Goal: Answer question/provide support

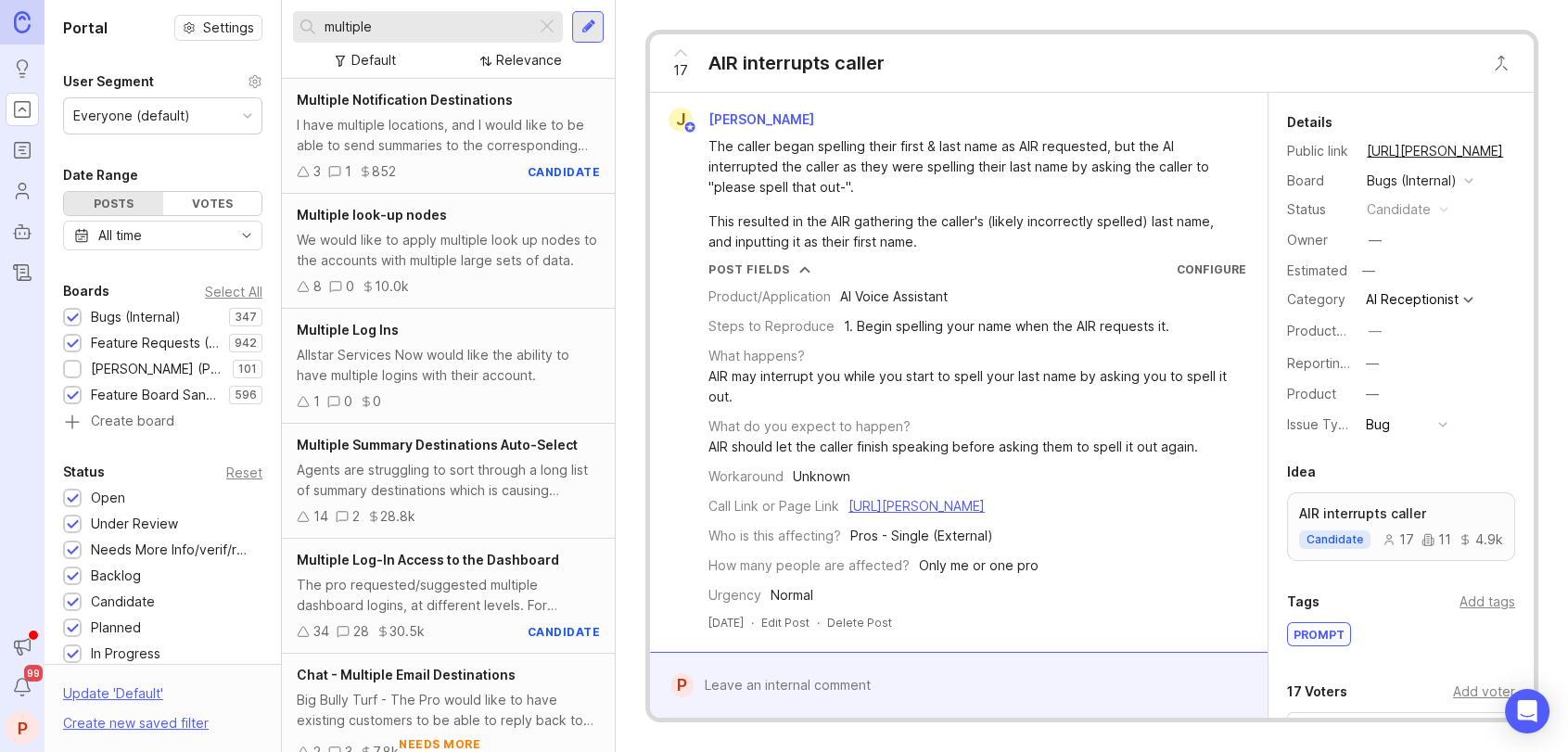
type input "multiple"
click at [416, 329] on div "Multiple Log Ins" at bounding box center [448, 330] width 304 height 21
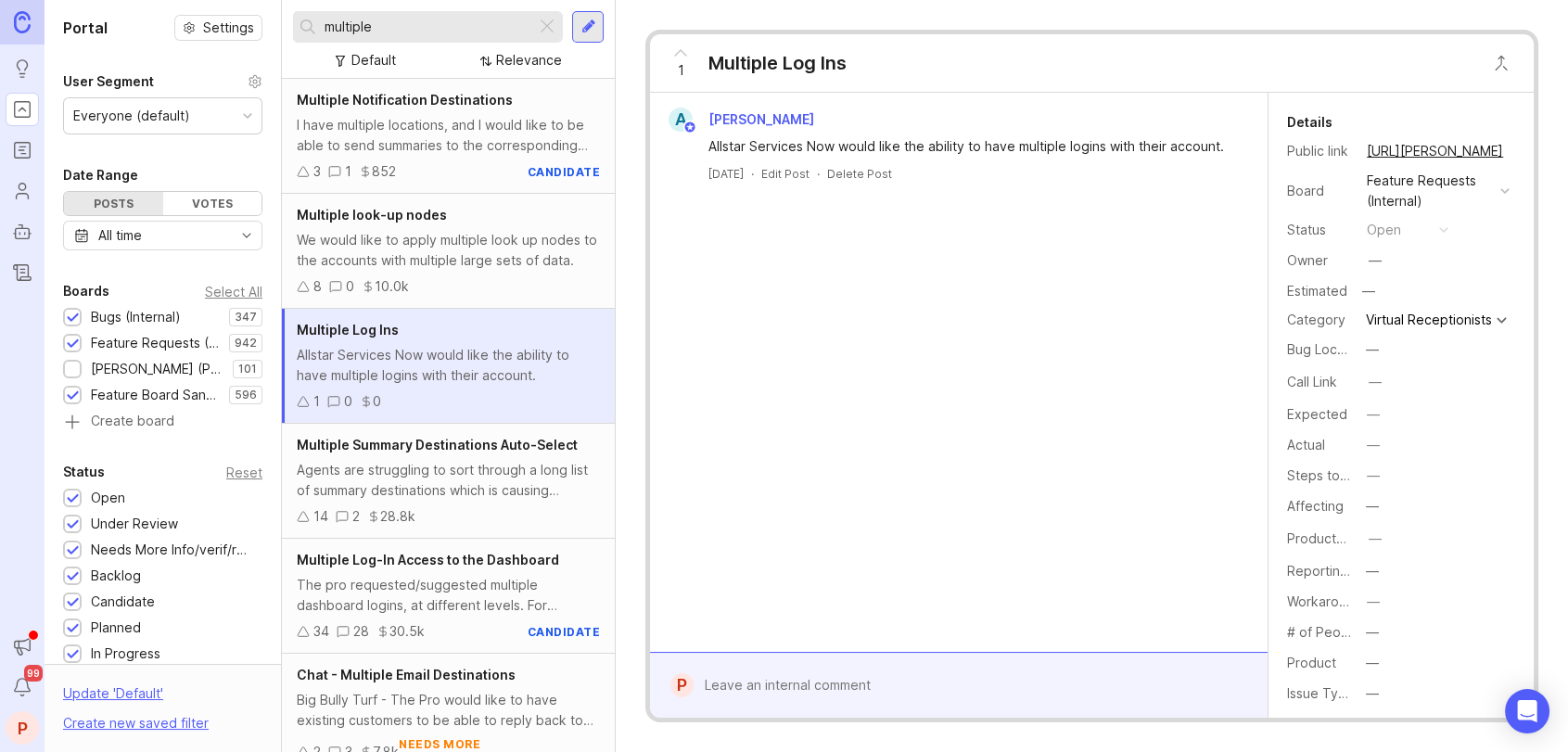
scroll to position [123, 0]
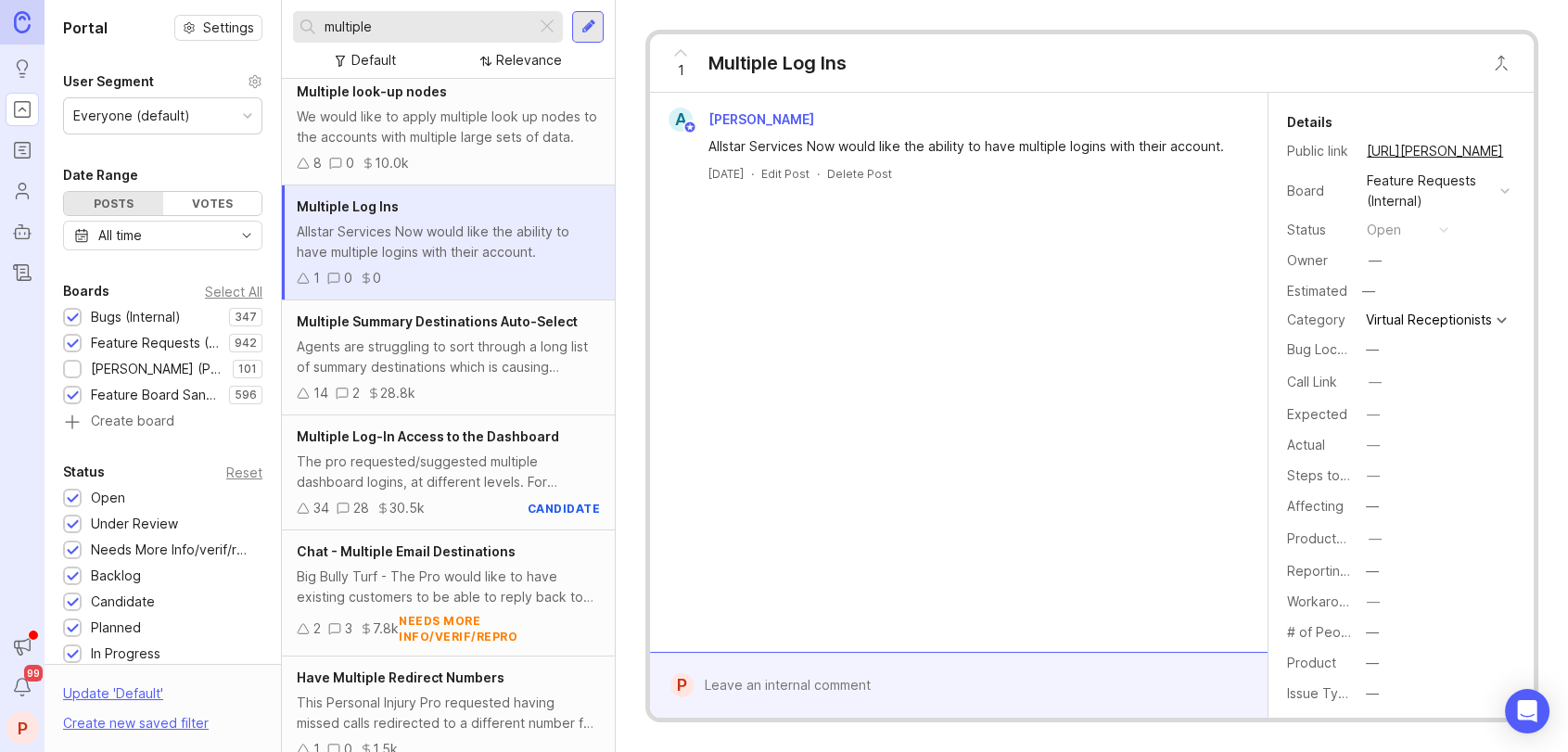
click at [471, 443] on span "Multiple Log-In Access to the Dashboard" at bounding box center [428, 436] width 262 height 16
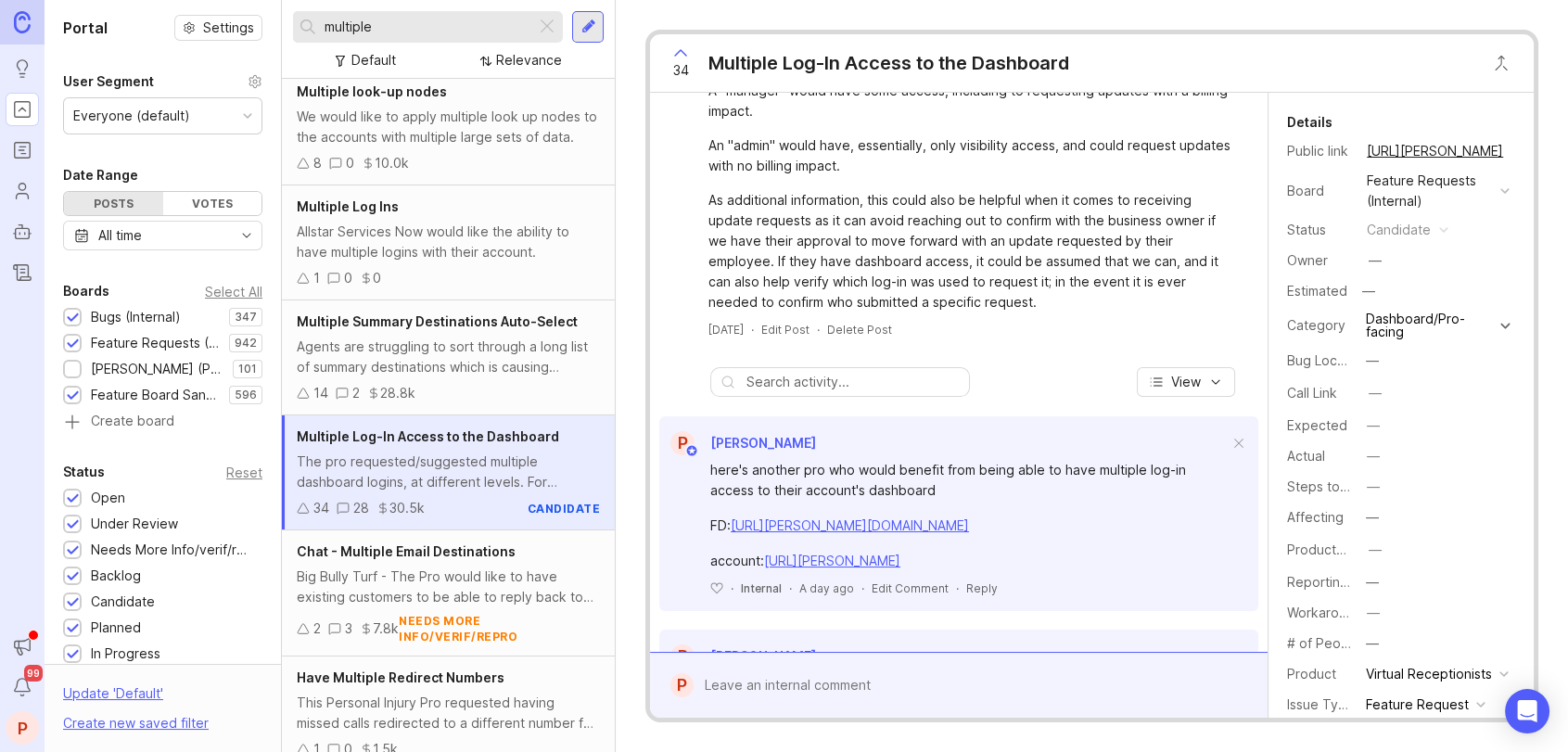
scroll to position [246, 0]
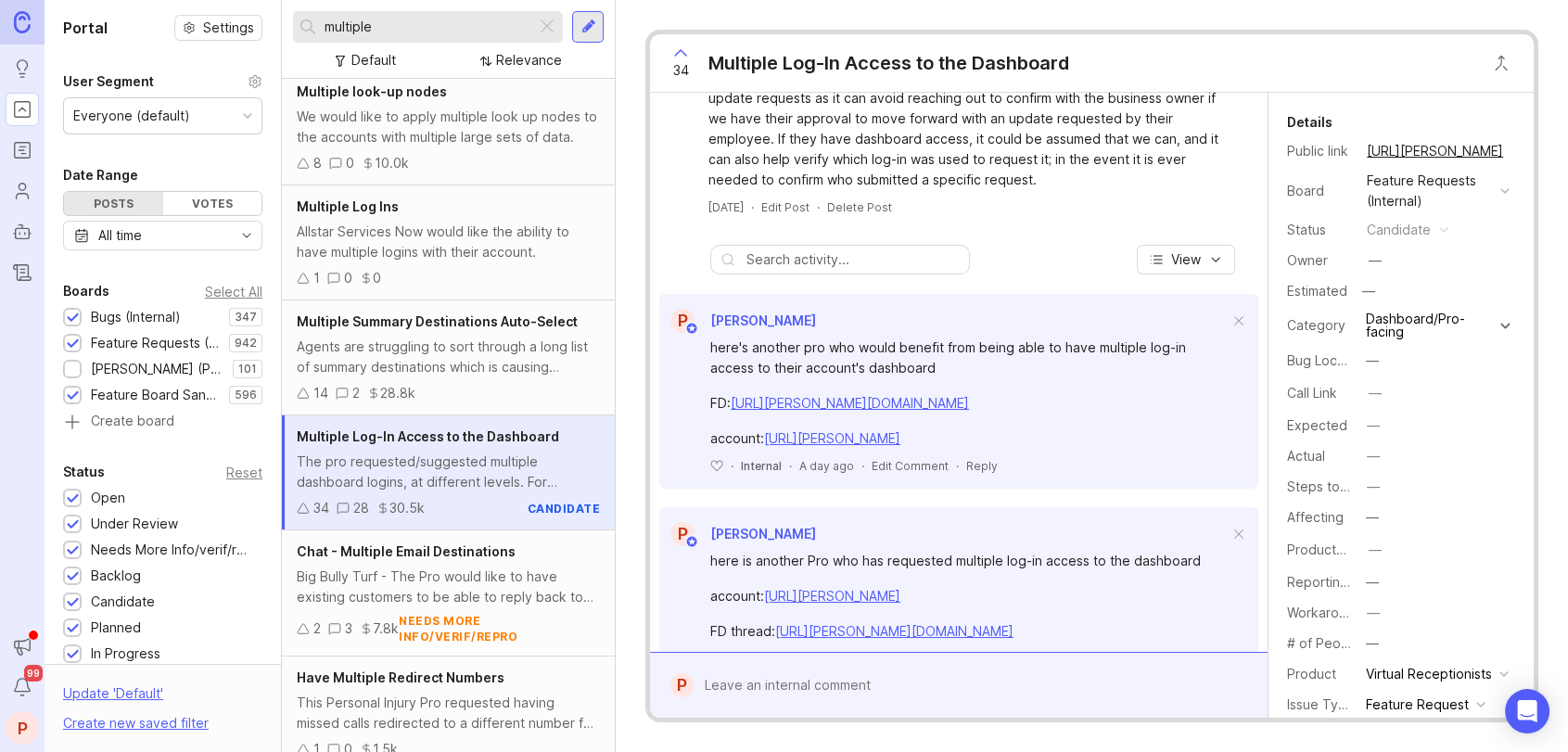
click at [852, 400] on link "[URL][PERSON_NAME][DOMAIN_NAME]" at bounding box center [850, 402] width 239 height 16
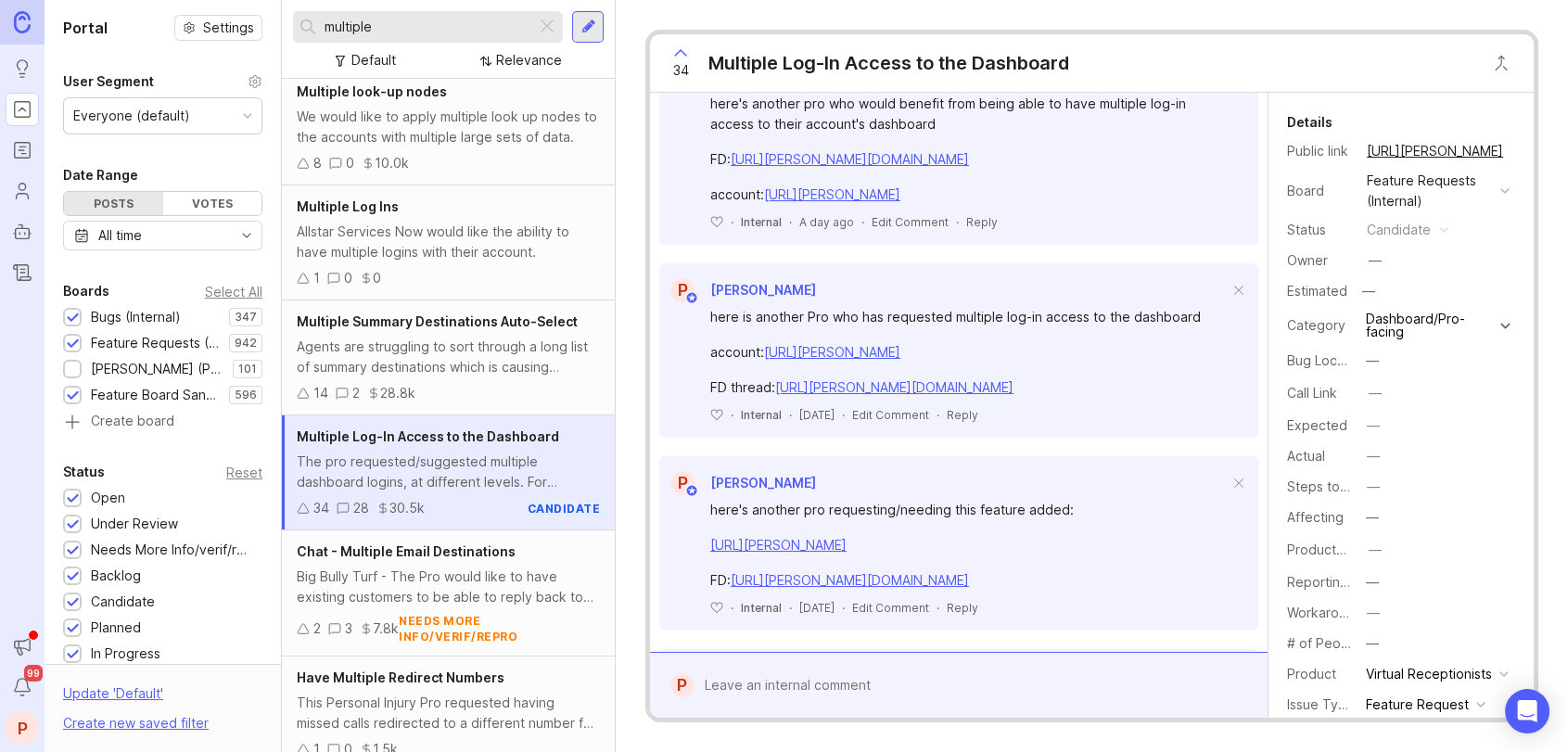
scroll to position [494, 0]
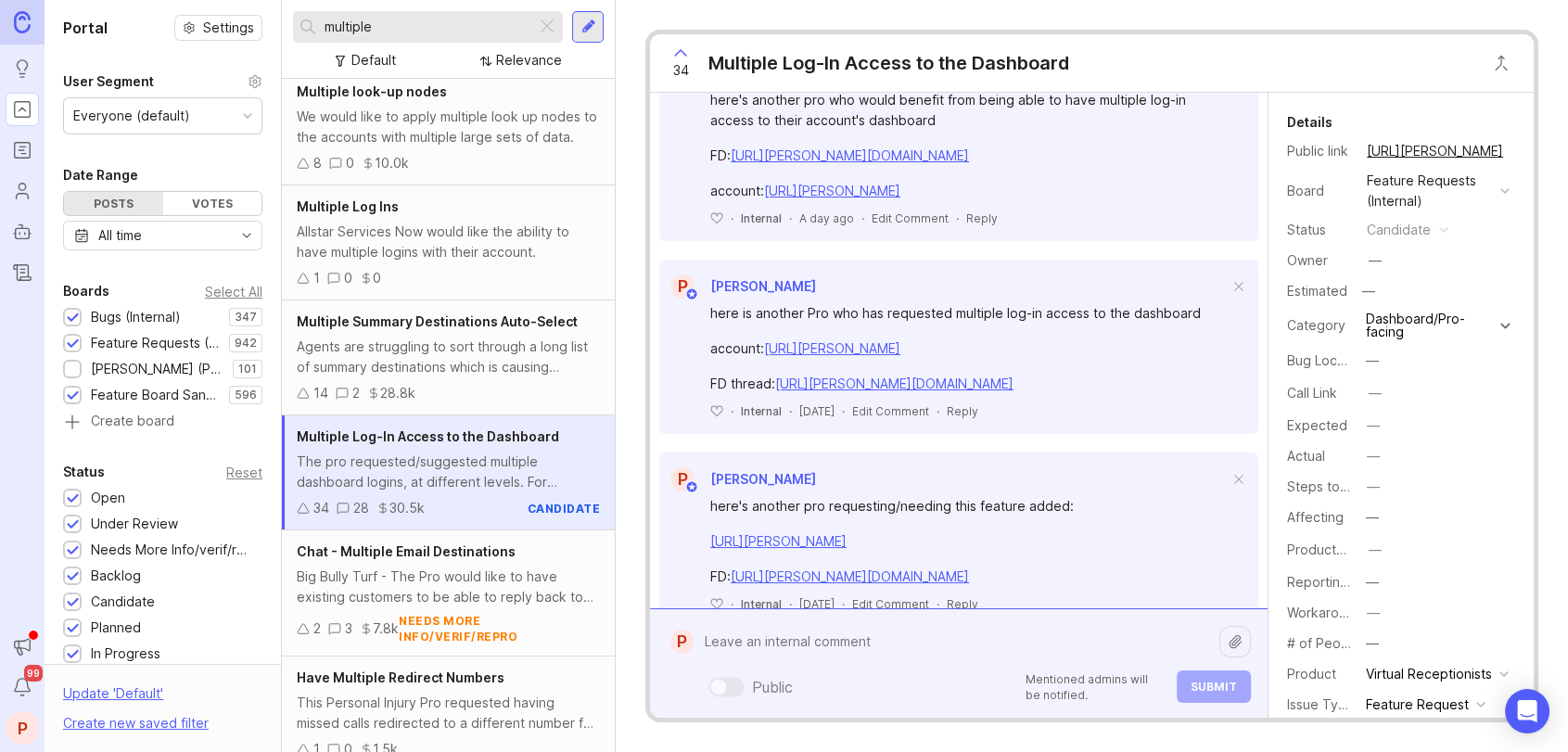
click at [864, 691] on div "Public Mentioned admins will be notified. Submit" at bounding box center [972, 664] width 557 height 79
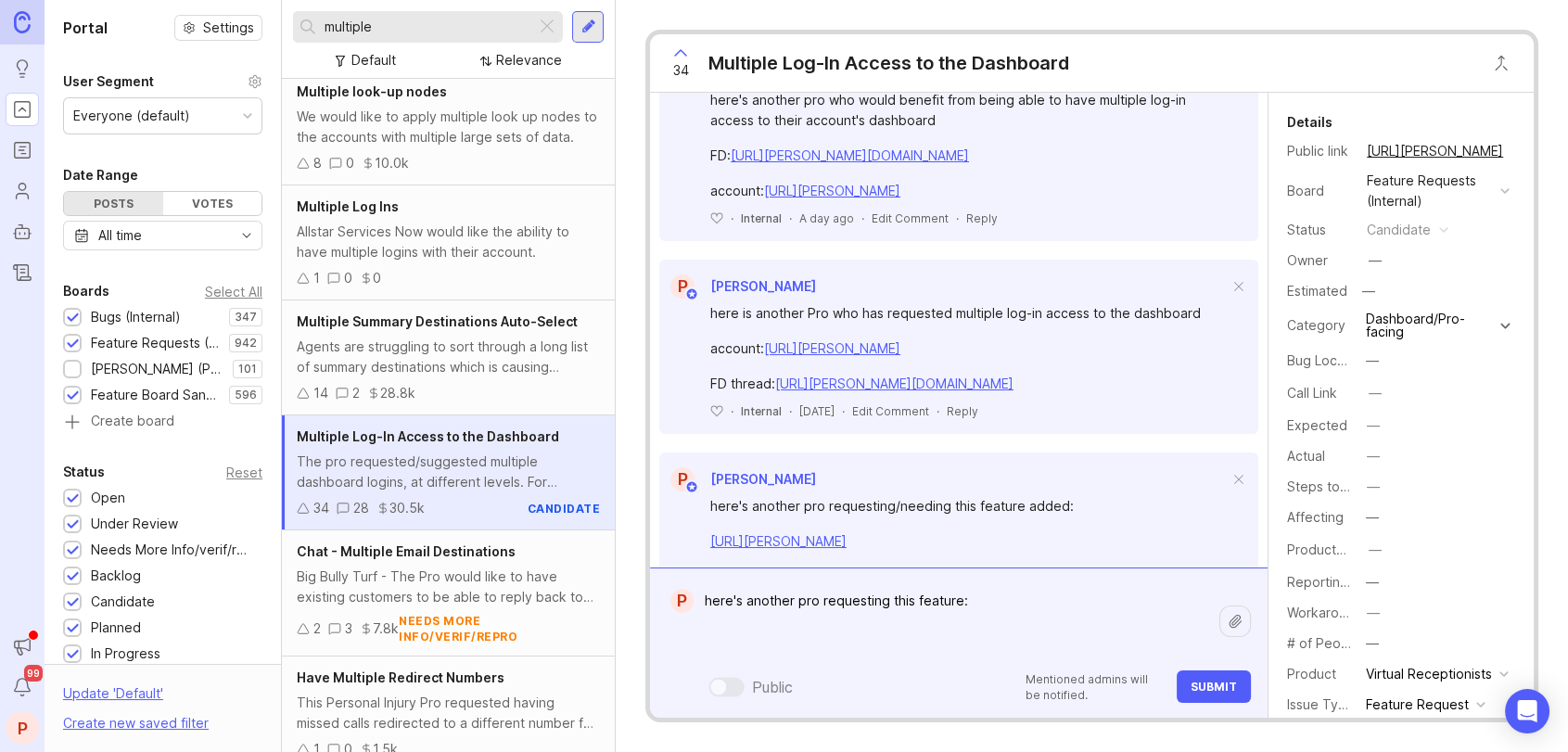
paste textarea "[URL][PERSON_NAME]"
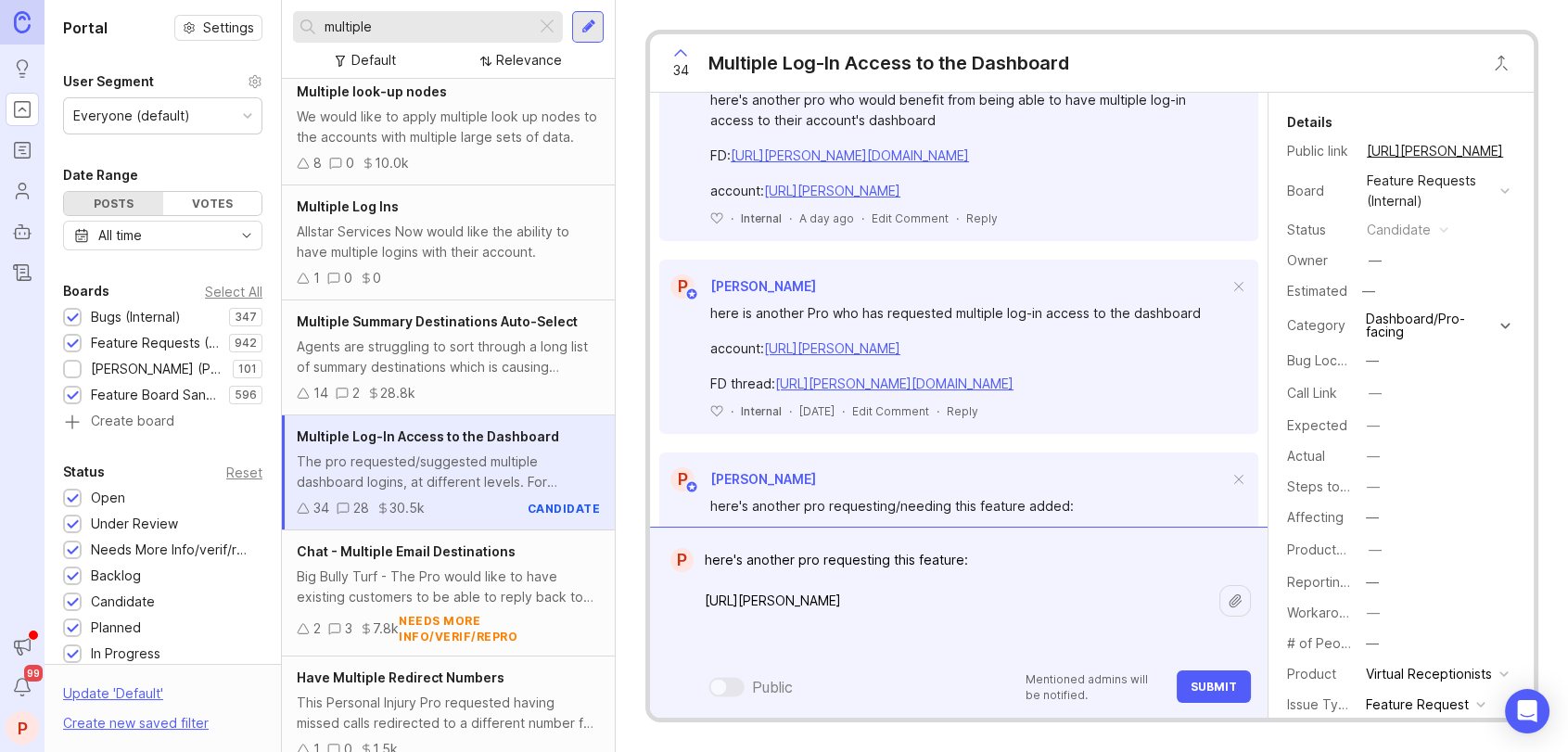
paste textarea "[URL][PERSON_NAME][DOMAIN_NAME]"
type textarea "here's another pro requesting this feature: [URL][PERSON_NAME] [URL][PERSON_NAM…"
click at [1219, 693] on span "Submit" at bounding box center [1214, 686] width 46 height 14
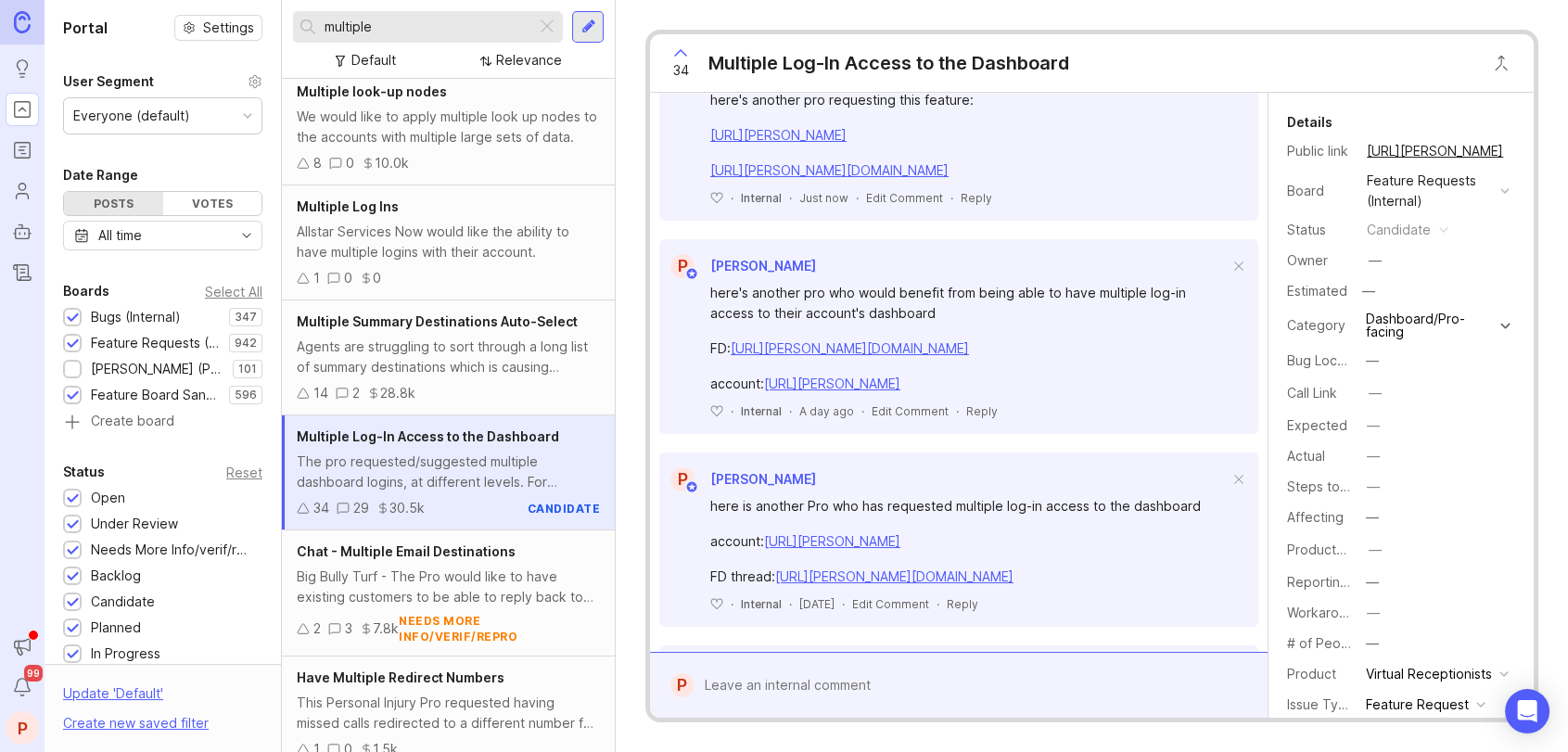
scroll to position [686, 0]
